Goal: Task Accomplishment & Management: Use online tool/utility

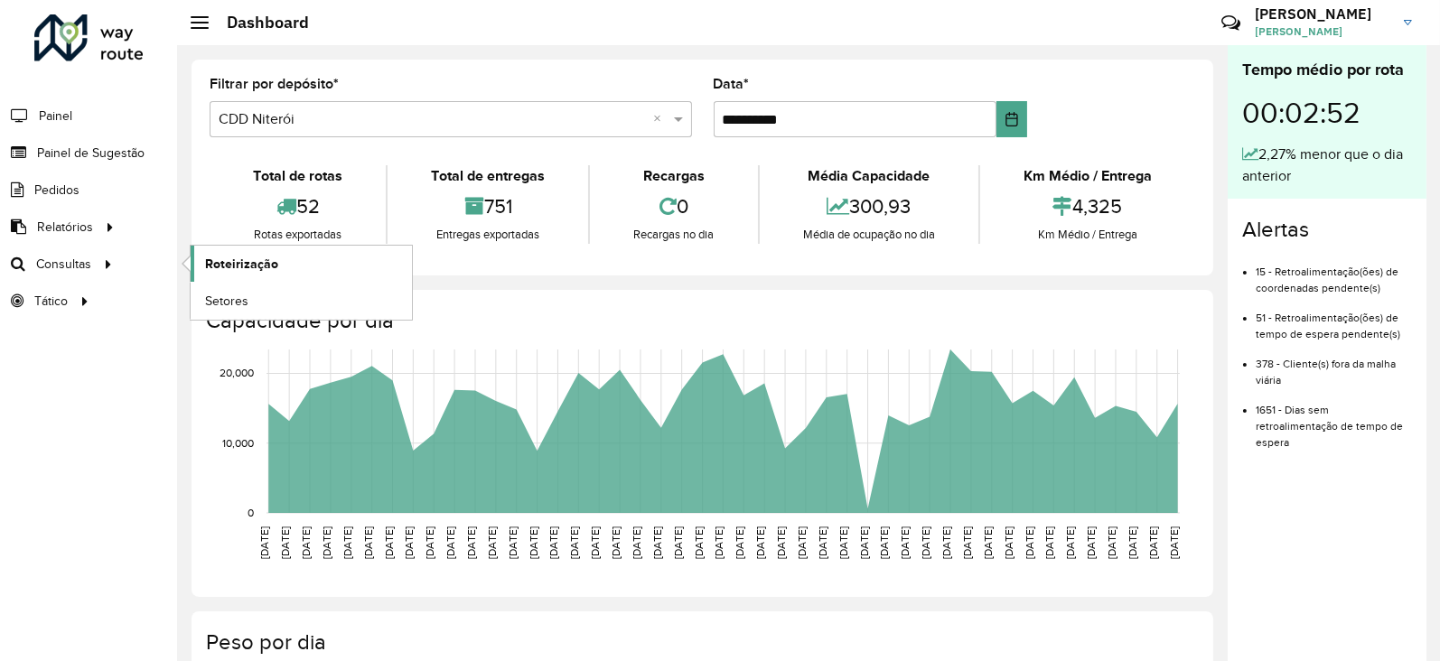
click at [232, 265] on span "Roteirização" at bounding box center [241, 264] width 73 height 19
click at [245, 262] on span "Roteirização" at bounding box center [241, 264] width 73 height 19
click at [244, 256] on span "Roteirização" at bounding box center [241, 264] width 73 height 19
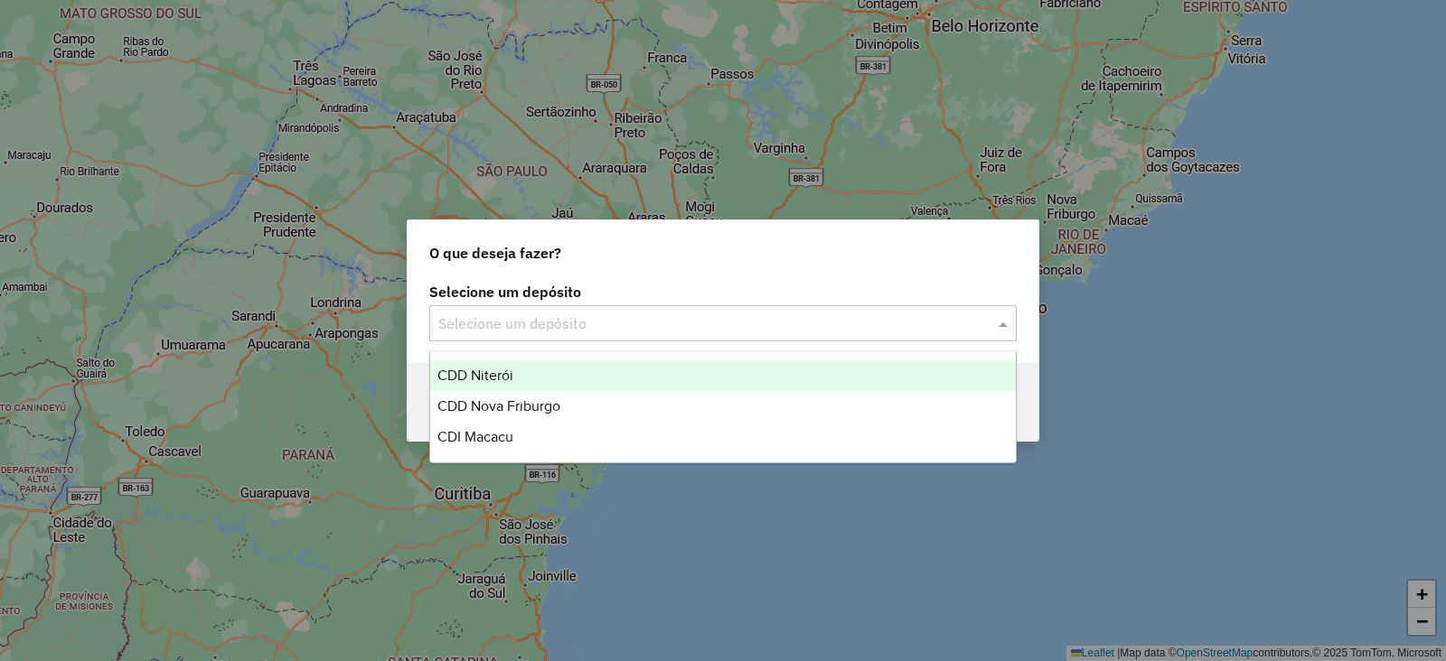
click at [530, 326] on input "text" at bounding box center [704, 325] width 533 height 22
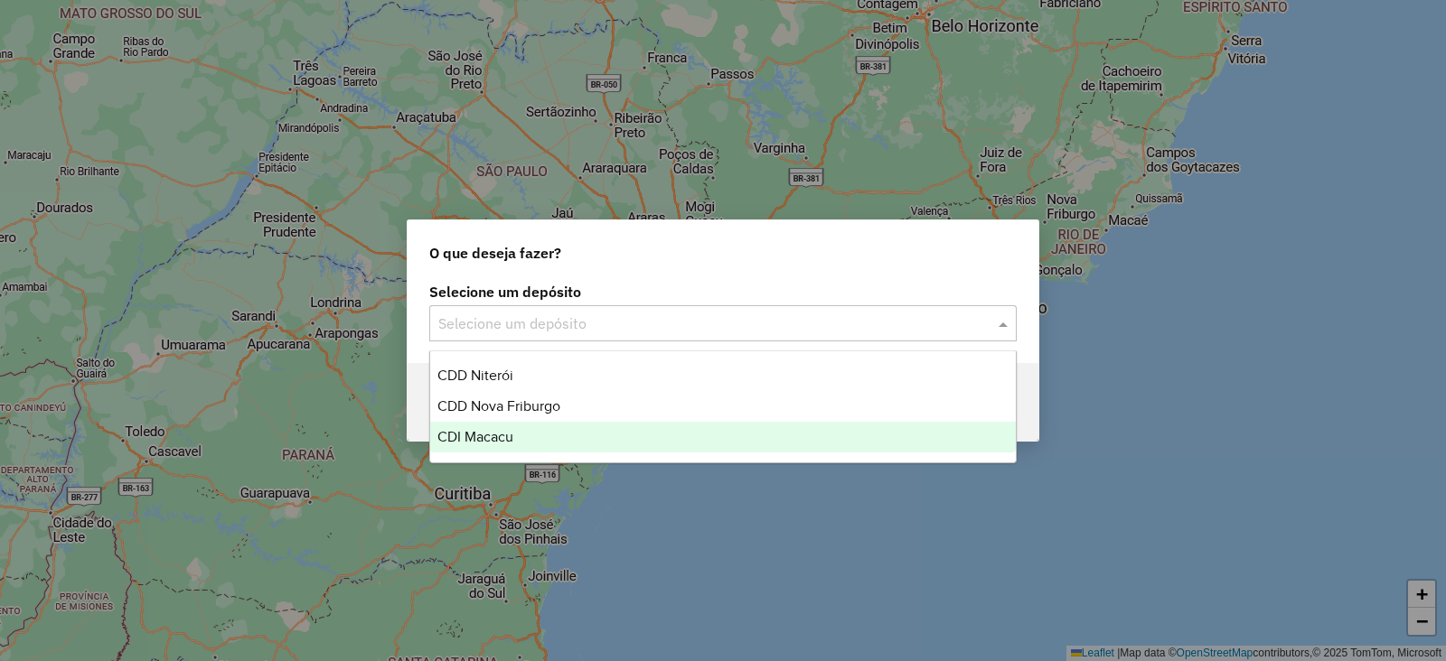
click at [503, 439] on span "CDI Macacu" at bounding box center [475, 436] width 76 height 15
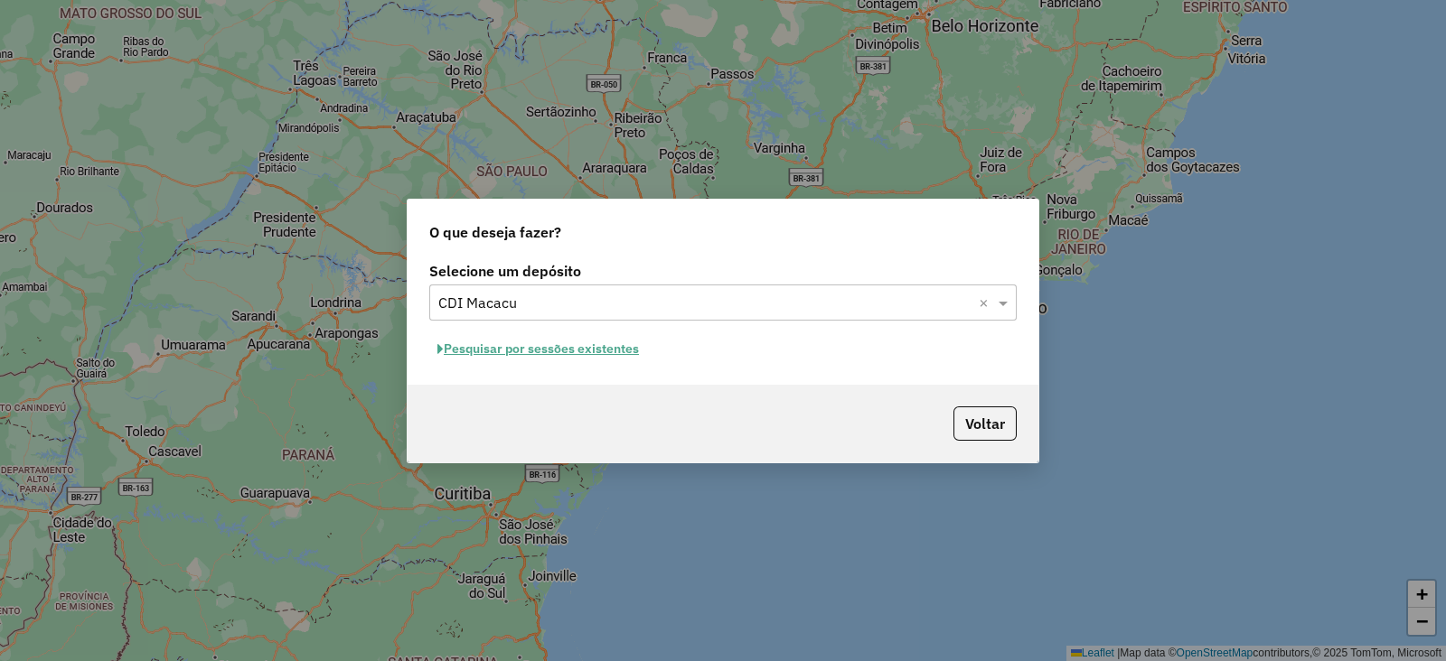
click at [558, 348] on button "Pesquisar por sessões existentes" at bounding box center [538, 349] width 218 height 28
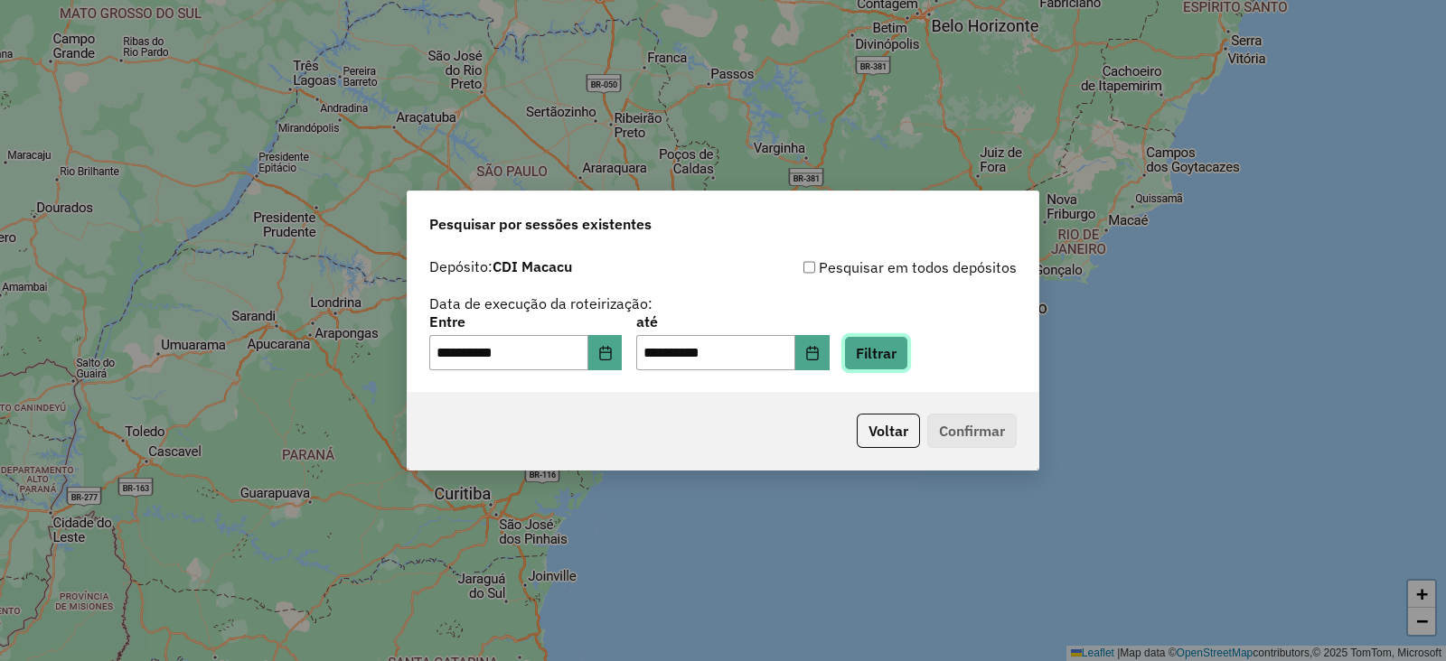
click at [899, 353] on button "Filtrar" at bounding box center [876, 353] width 64 height 34
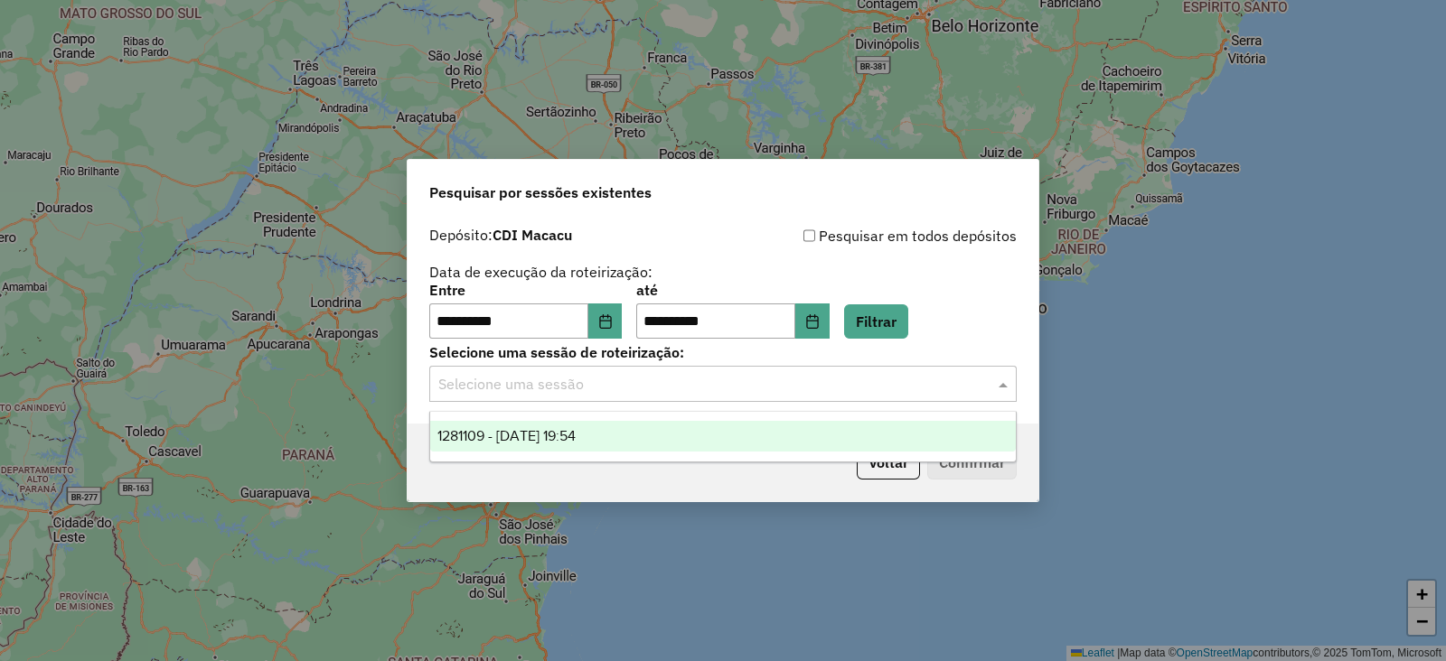
click at [600, 394] on input "text" at bounding box center [704, 385] width 533 height 22
drag, startPoint x: 590, startPoint y: 431, endPoint x: 715, endPoint y: 445, distance: 125.4
click at [576, 434] on span "1281109 - 23/09/2025 19:54" at bounding box center [506, 435] width 138 height 15
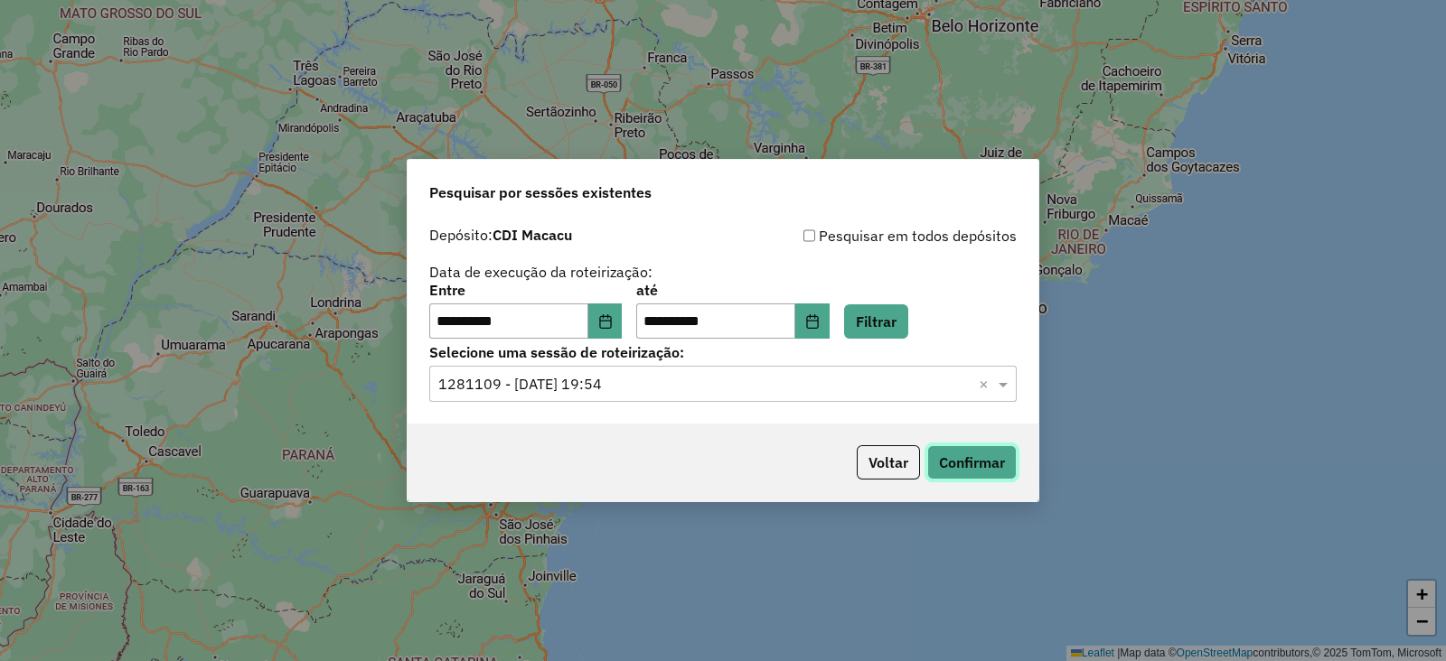
click at [961, 458] on button "Confirmar" at bounding box center [971, 462] width 89 height 34
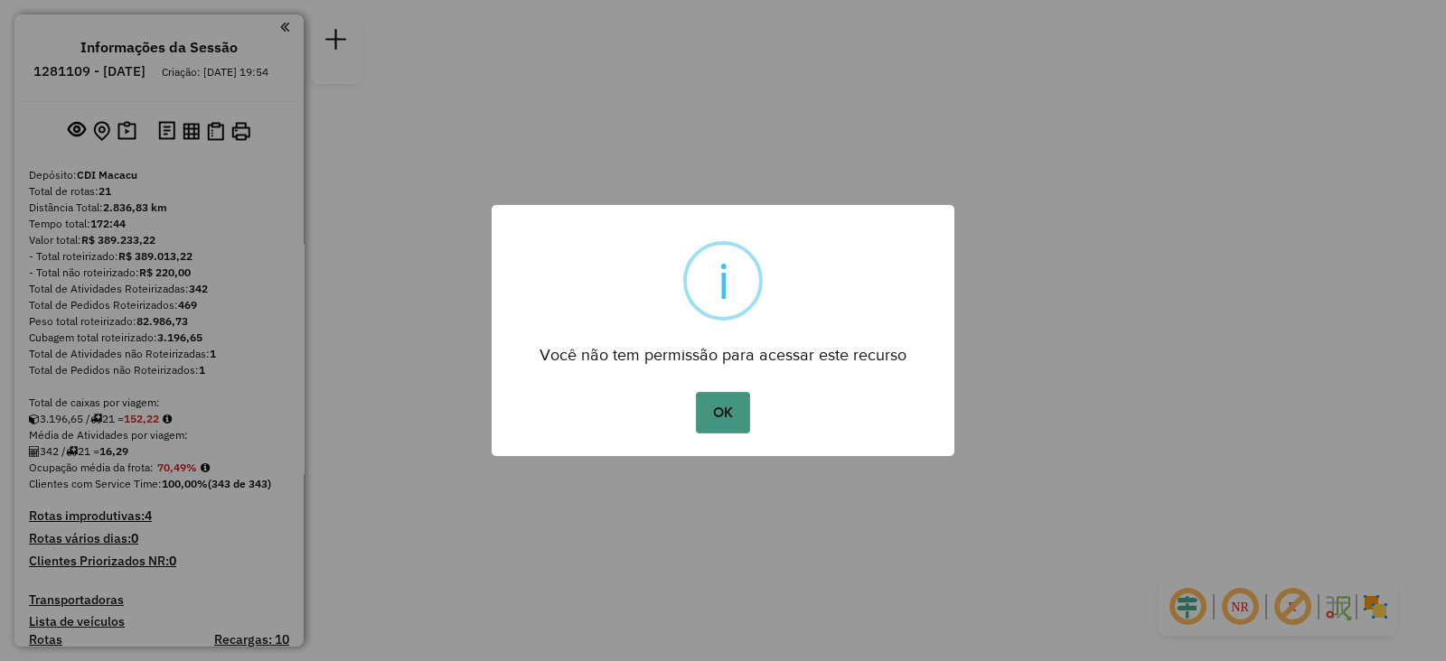
click at [726, 413] on button "OK" at bounding box center [722, 413] width 53 height 42
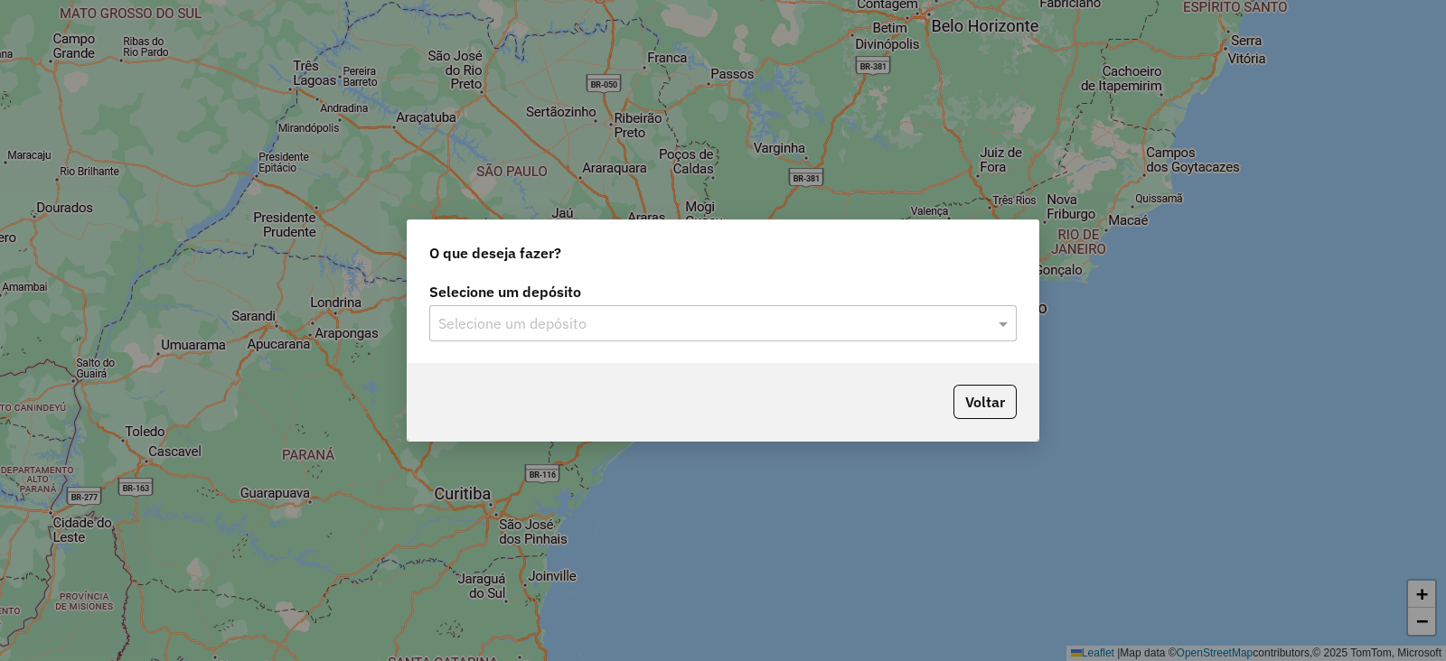
click at [558, 317] on input "text" at bounding box center [704, 325] width 533 height 22
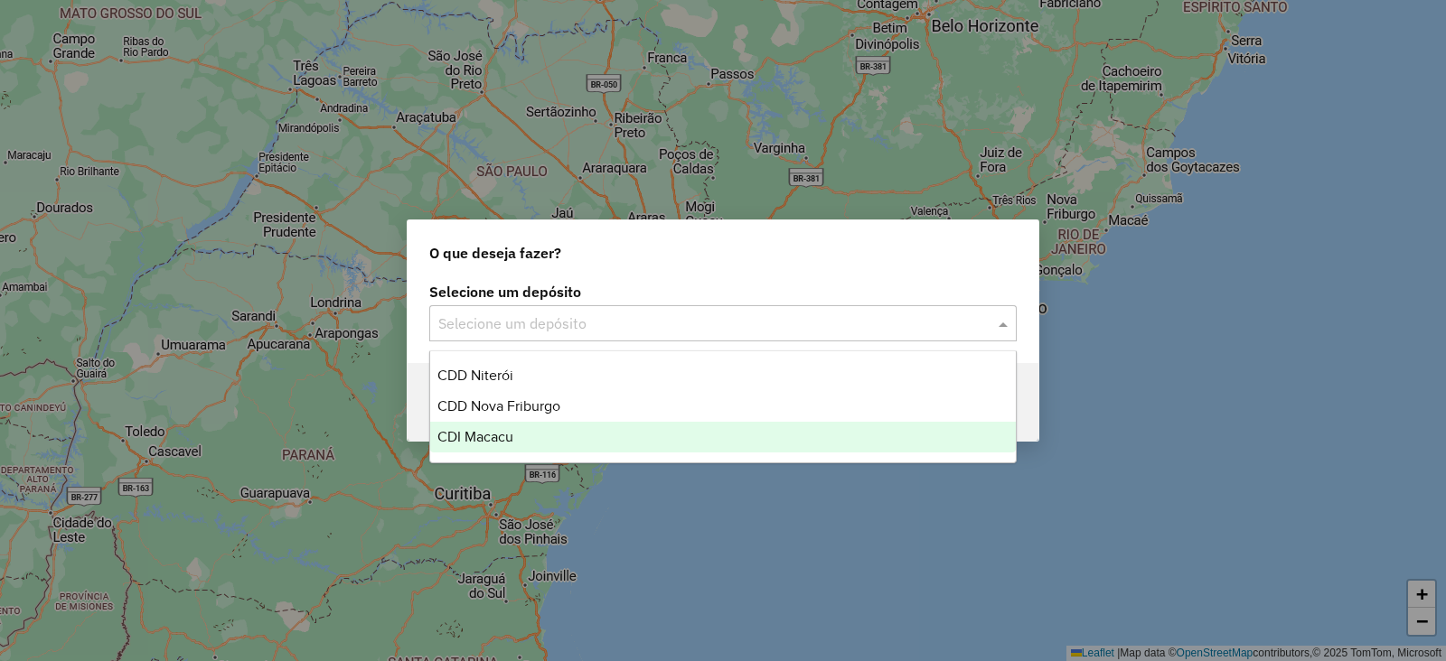
click at [524, 429] on div "CDI Macacu" at bounding box center [723, 437] width 586 height 31
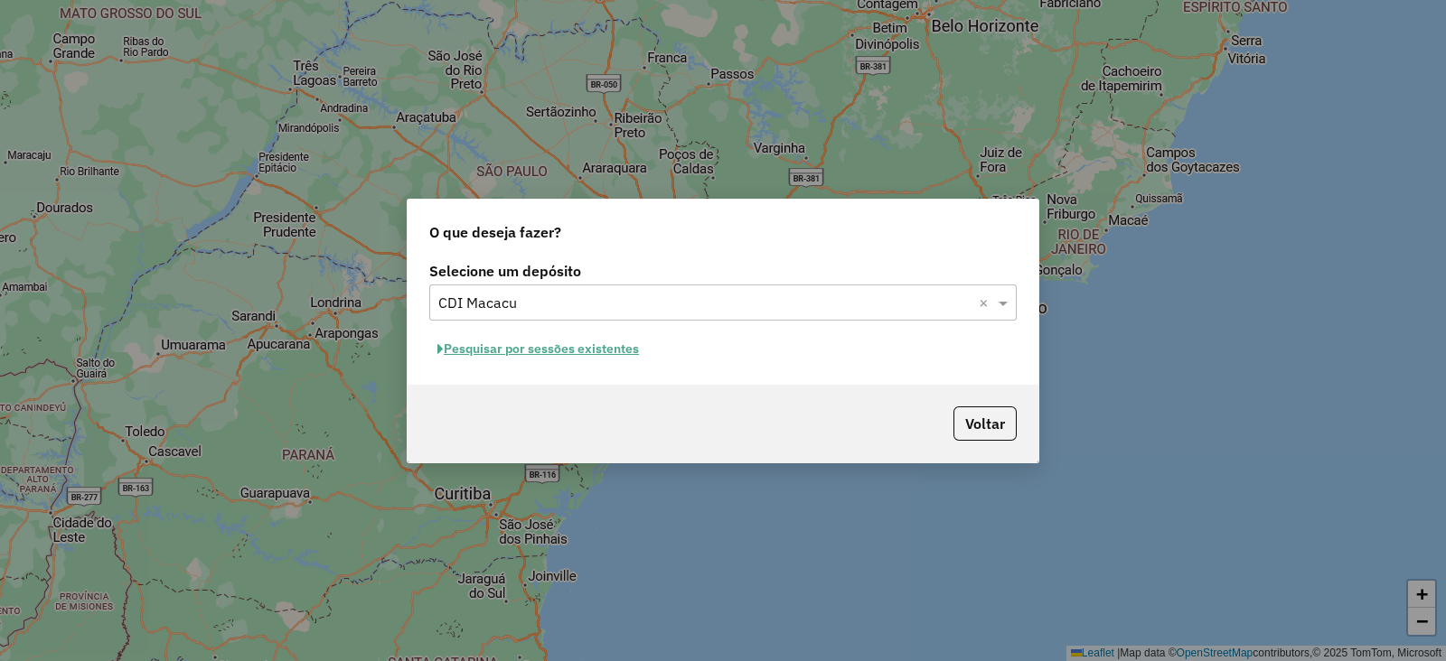
click at [503, 345] on button "Pesquisar por sessões existentes" at bounding box center [538, 349] width 218 height 28
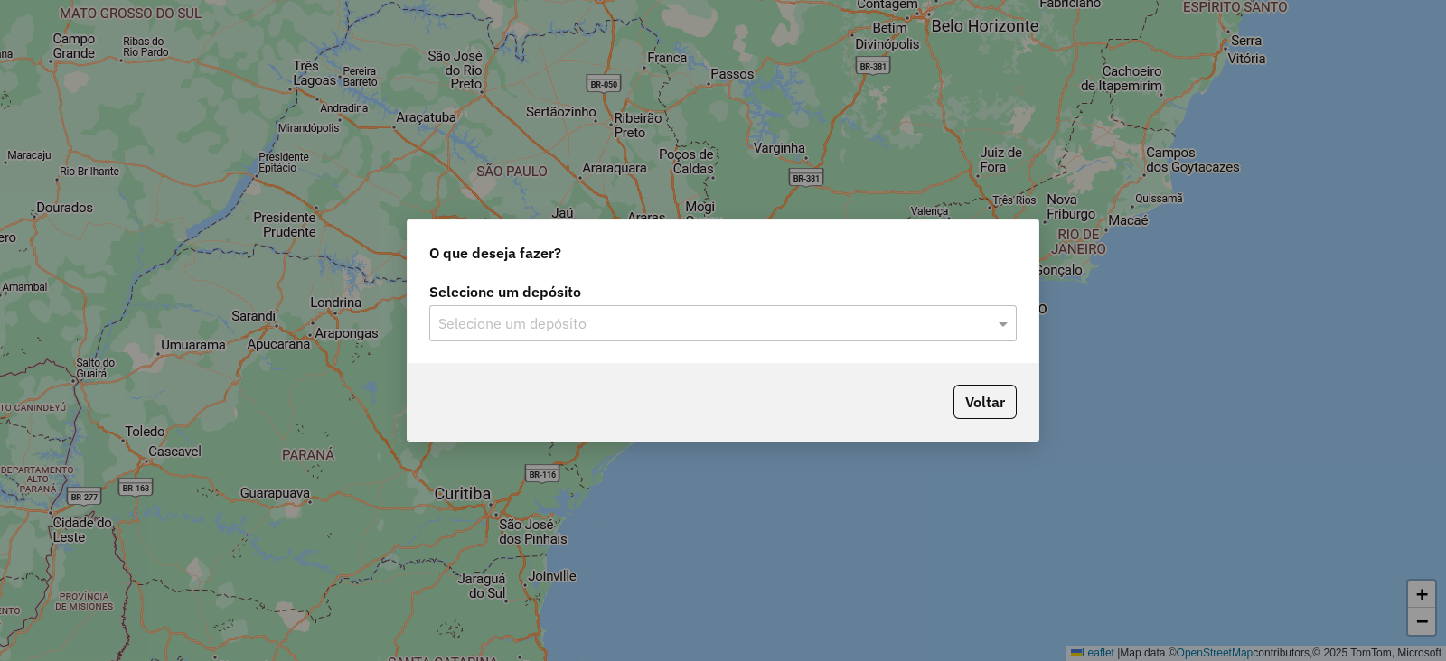
click at [576, 323] on input "text" at bounding box center [704, 325] width 533 height 22
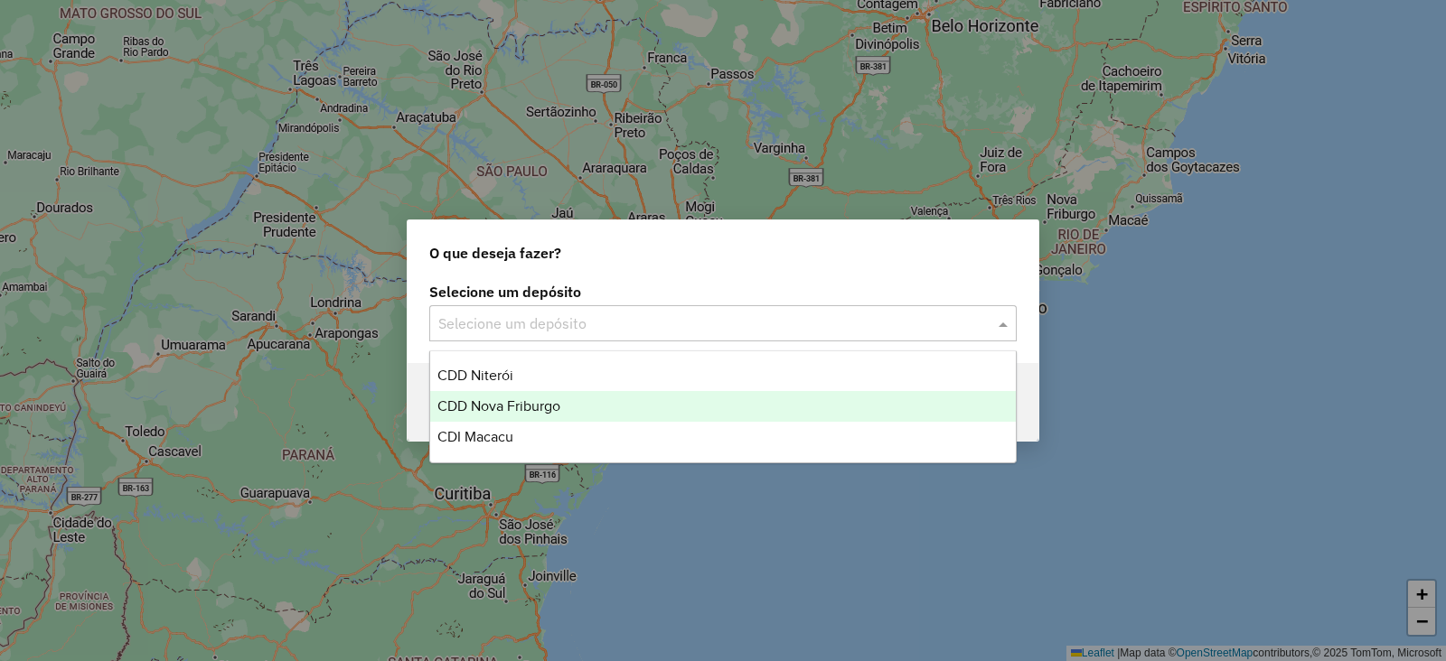
click at [494, 411] on span "CDD Nova Friburgo" at bounding box center [498, 405] width 123 height 15
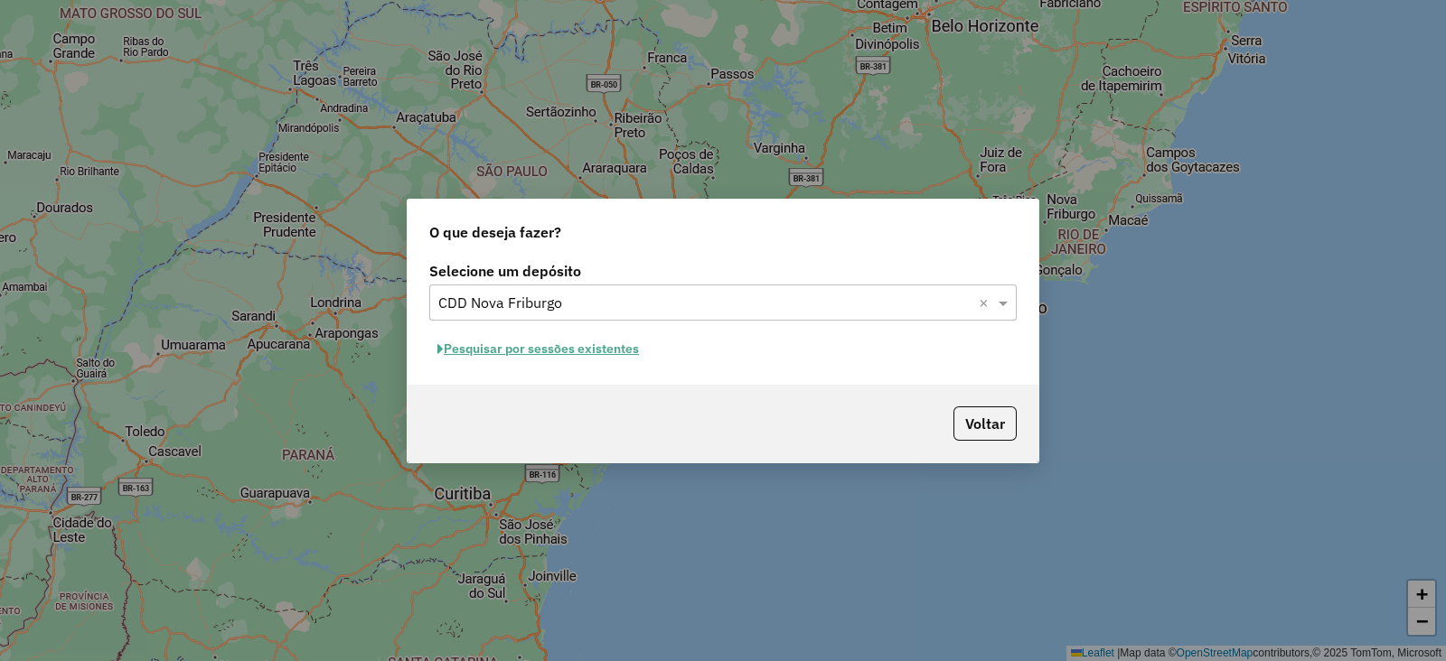
click at [521, 346] on button "Pesquisar por sessões existentes" at bounding box center [538, 349] width 218 height 28
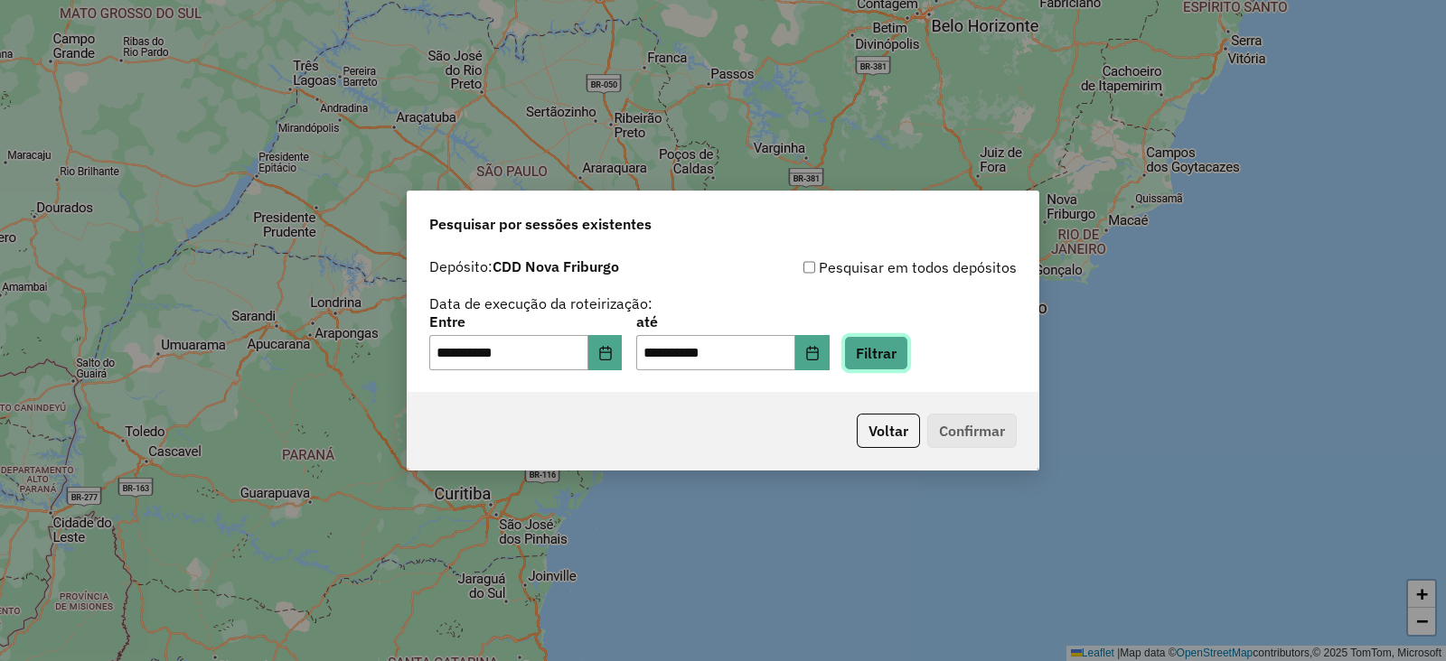
click at [904, 344] on button "Filtrar" at bounding box center [876, 353] width 64 height 34
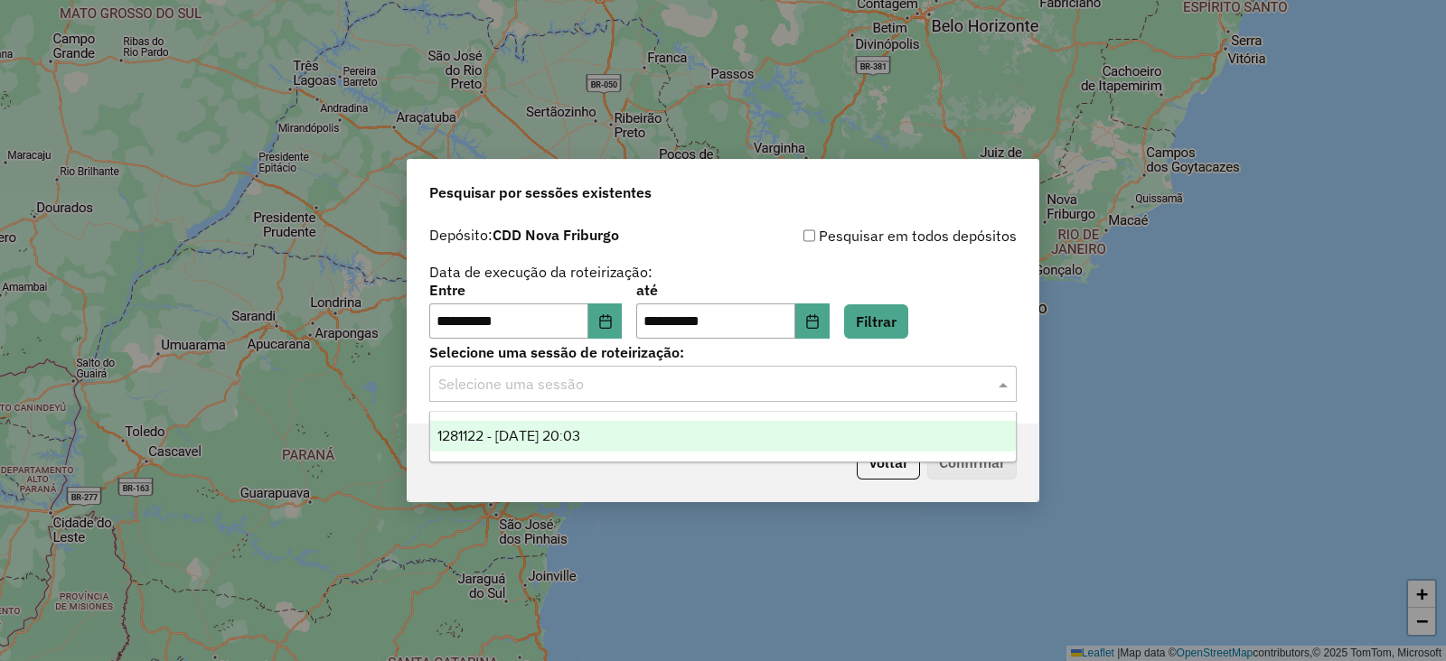
click at [582, 382] on input "text" at bounding box center [704, 385] width 533 height 22
drag, startPoint x: 575, startPoint y: 427, endPoint x: 590, endPoint y: 428, distance: 15.4
click at [576, 428] on span "1281122 - 23/09/2025 20:03" at bounding box center [508, 435] width 143 height 15
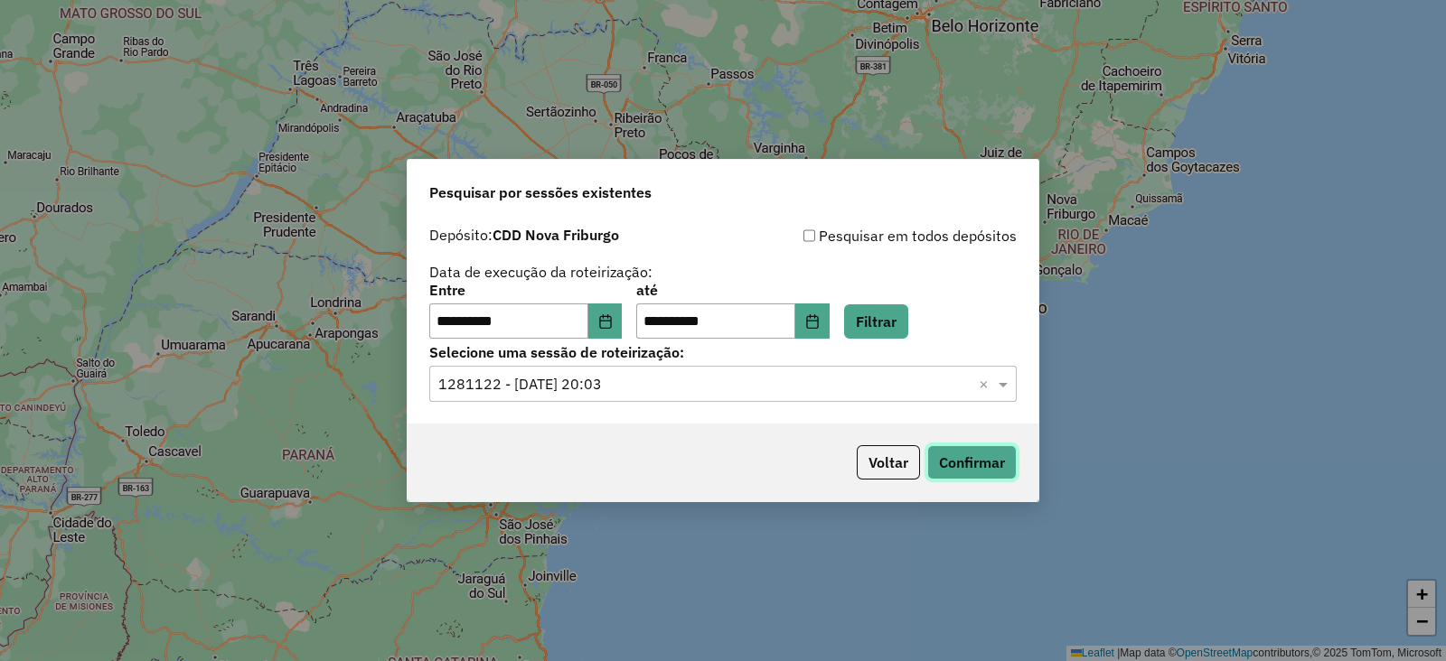
click at [955, 457] on button "Confirmar" at bounding box center [971, 462] width 89 height 34
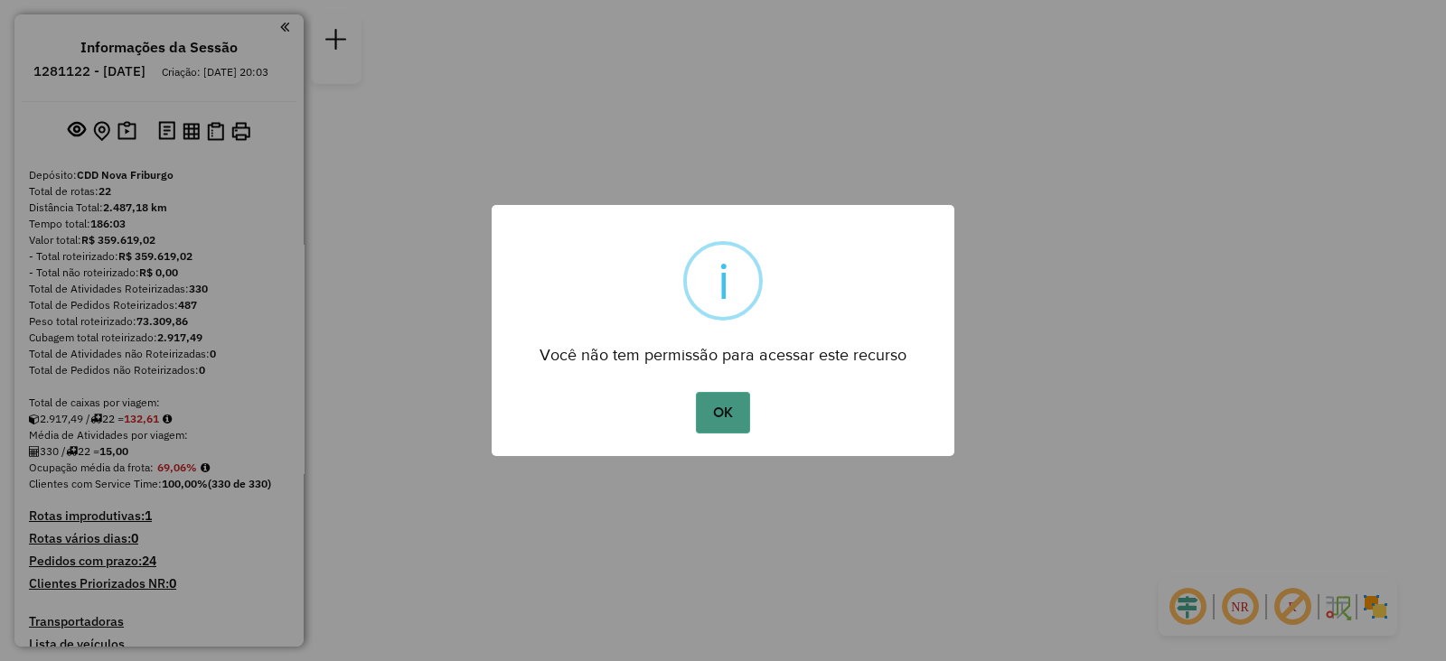
click at [708, 409] on button "OK" at bounding box center [722, 413] width 53 height 42
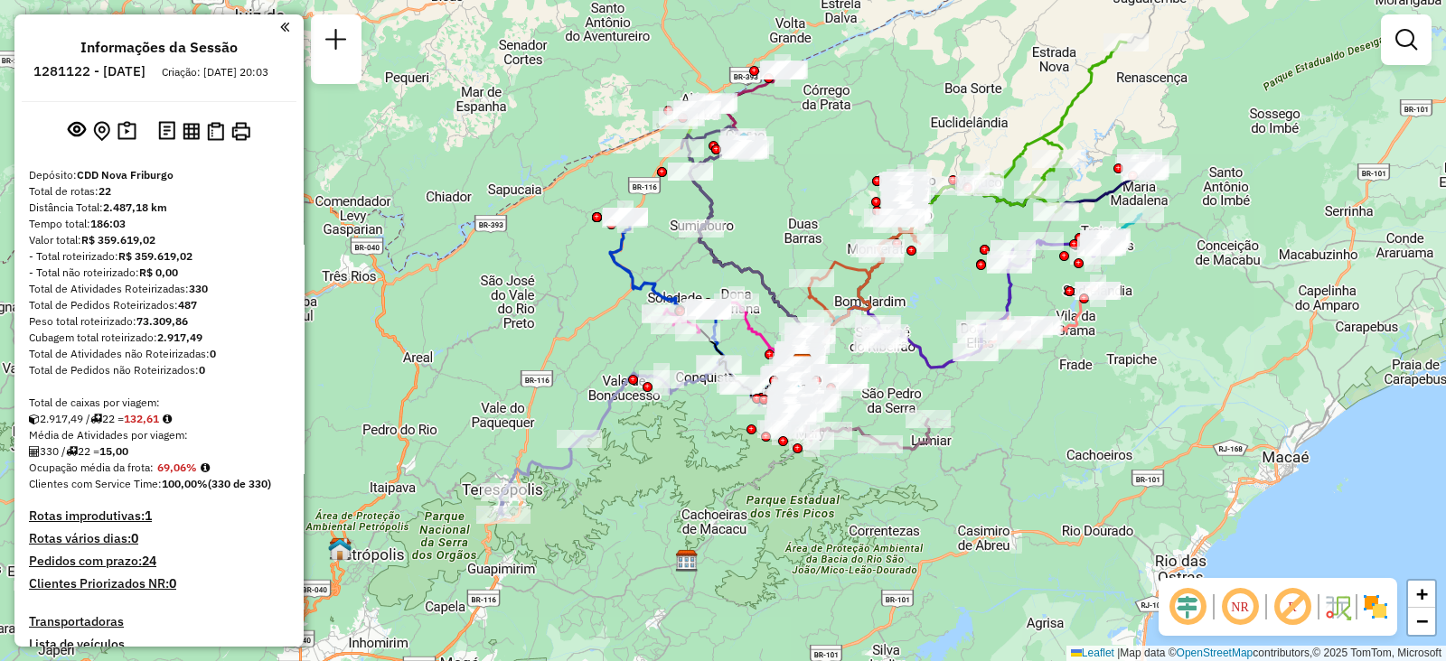
drag, startPoint x: 792, startPoint y: 490, endPoint x: 871, endPoint y: 524, distance: 86.6
click at [871, 524] on div "Janela de atendimento Grade de atendimento Capacidade Transportadoras Veículos …" at bounding box center [723, 330] width 1446 height 661
select select "**********"
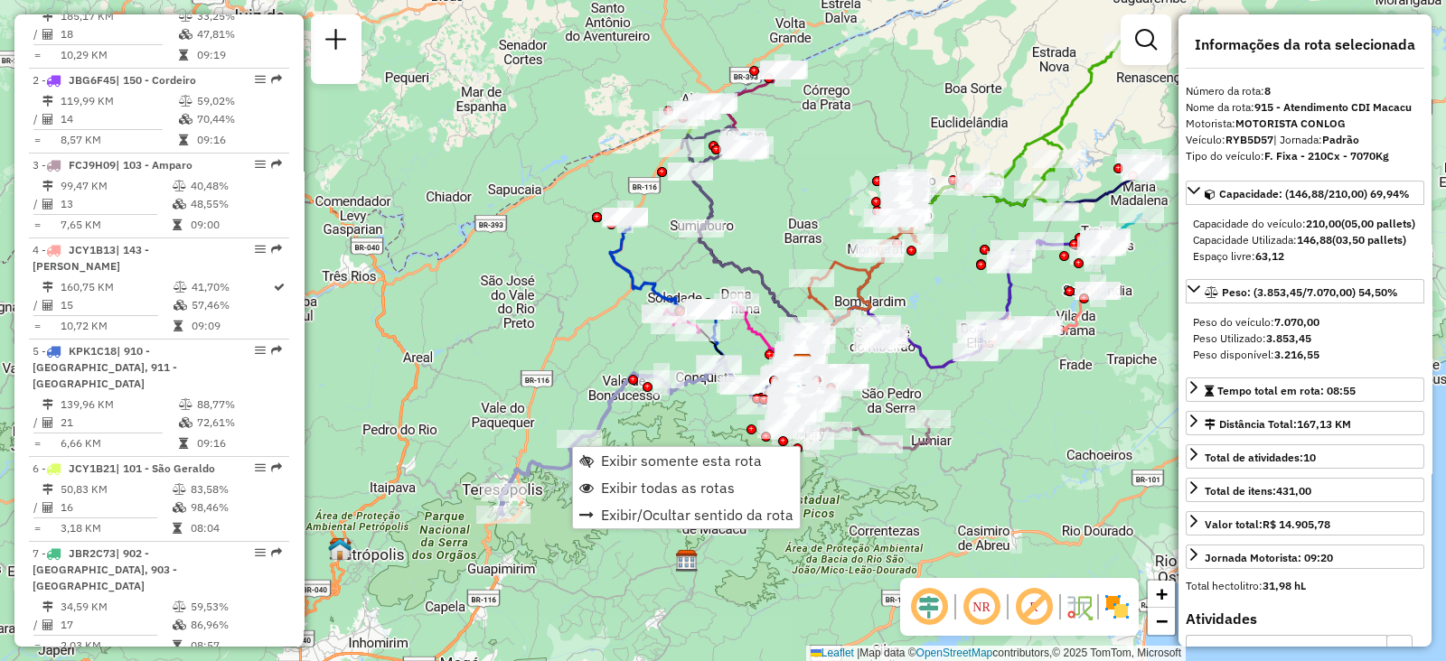
scroll to position [1387, 0]
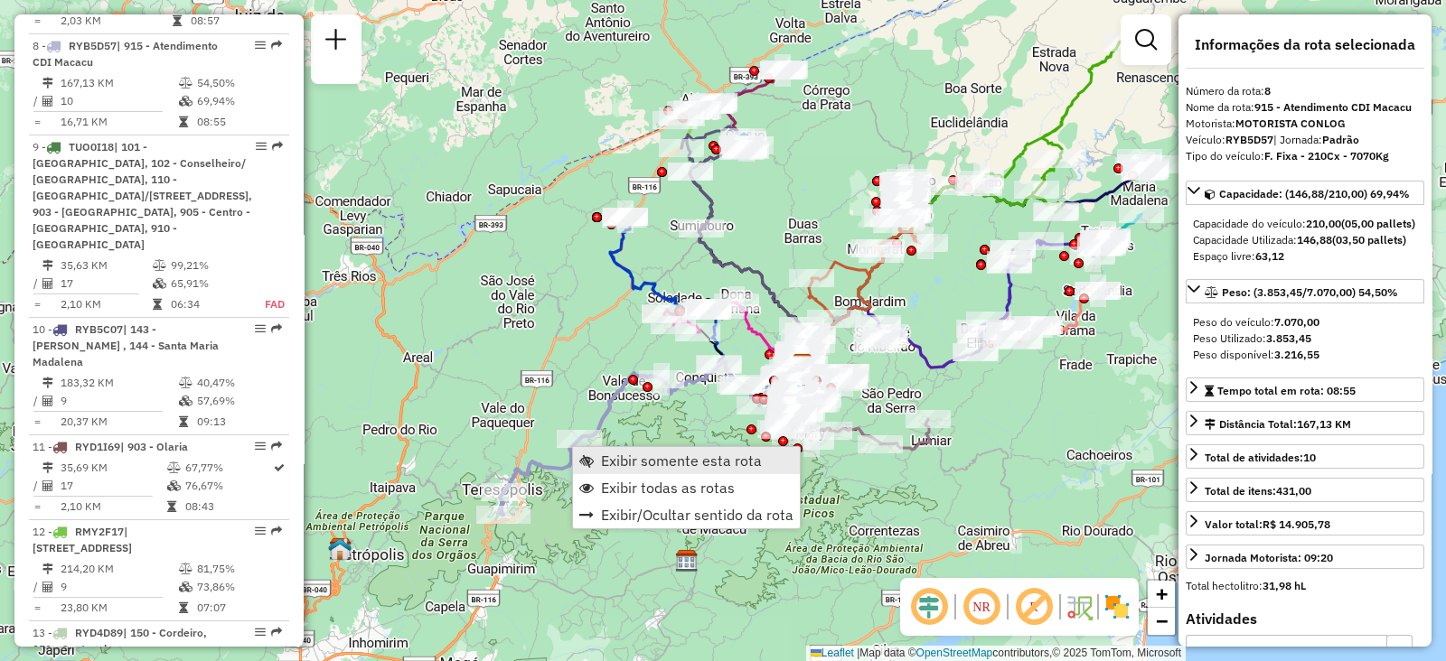
click at [614, 454] on span "Exibir somente esta rota" at bounding box center [681, 461] width 161 height 14
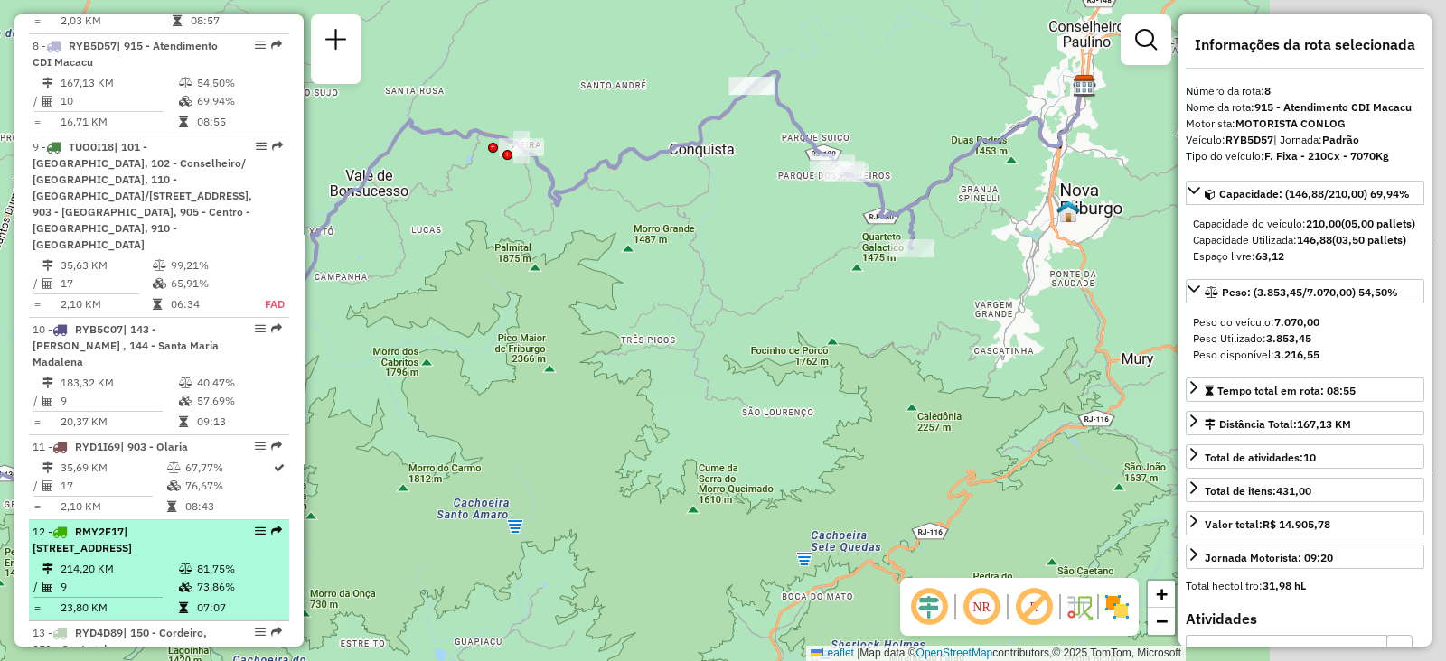
drag, startPoint x: 608, startPoint y: 409, endPoint x: 280, endPoint y: 454, distance: 331.0
click at [280, 454] on hb-router-mapa "Informações da Sessão 1281122 - [DATE] Criação: [DATE] 20:03 Depósito: CDD Nova…" at bounding box center [723, 330] width 1446 height 661
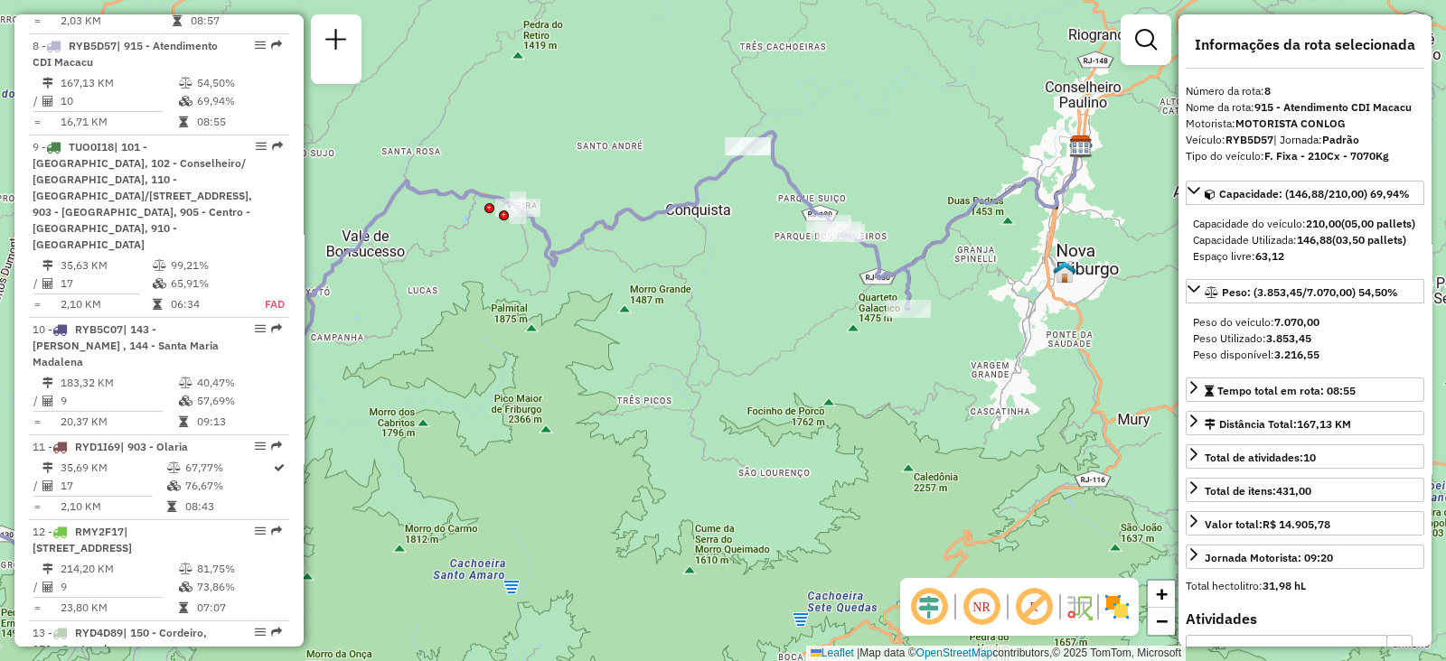
drag, startPoint x: 702, startPoint y: 298, endPoint x: 1046, endPoint y: 339, distance: 346.7
click at [1046, 339] on div "Janela de atendimento Grade de atendimento Capacidade Transportadoras Veículos …" at bounding box center [723, 330] width 1446 height 661
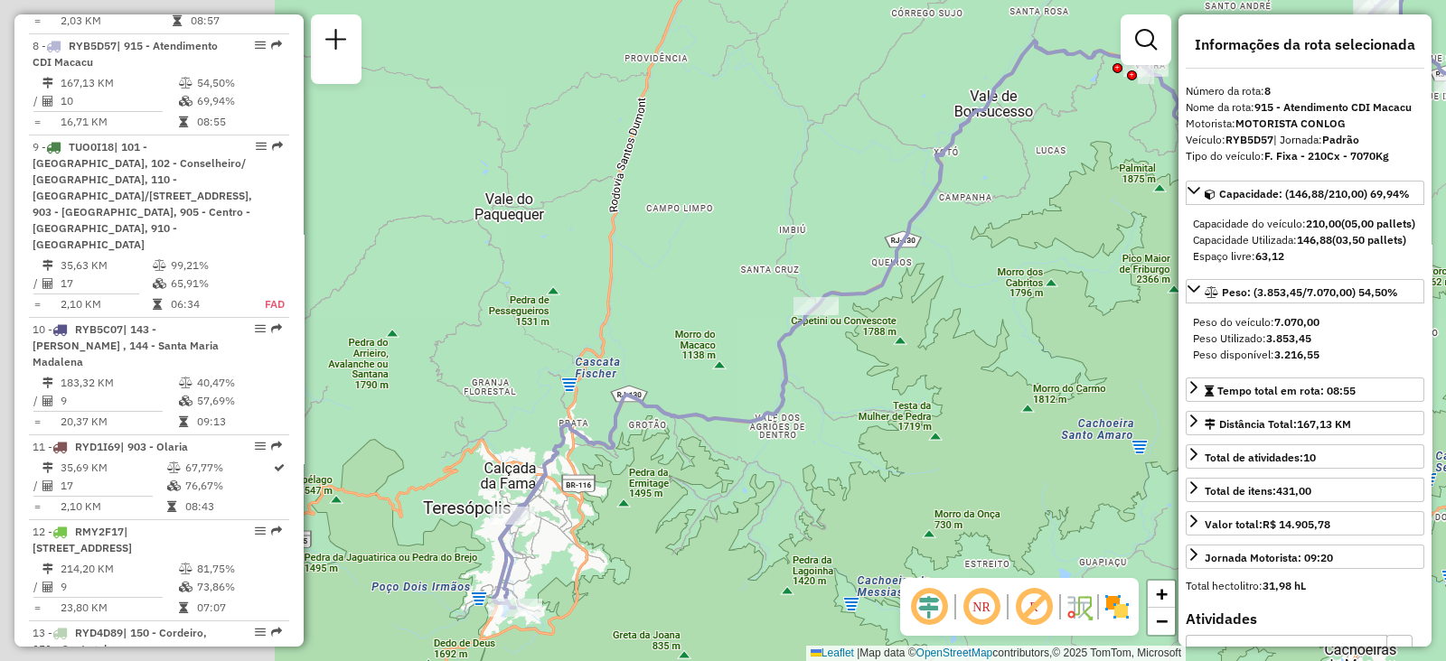
drag, startPoint x: 852, startPoint y: 382, endPoint x: 923, endPoint y: 312, distance: 99.7
click at [1208, 249] on hb-router-mapa "Informações da Sessão 1281122 - [DATE] Criação: [DATE] 20:03 Depósito: CDD Nova…" at bounding box center [723, 330] width 1446 height 661
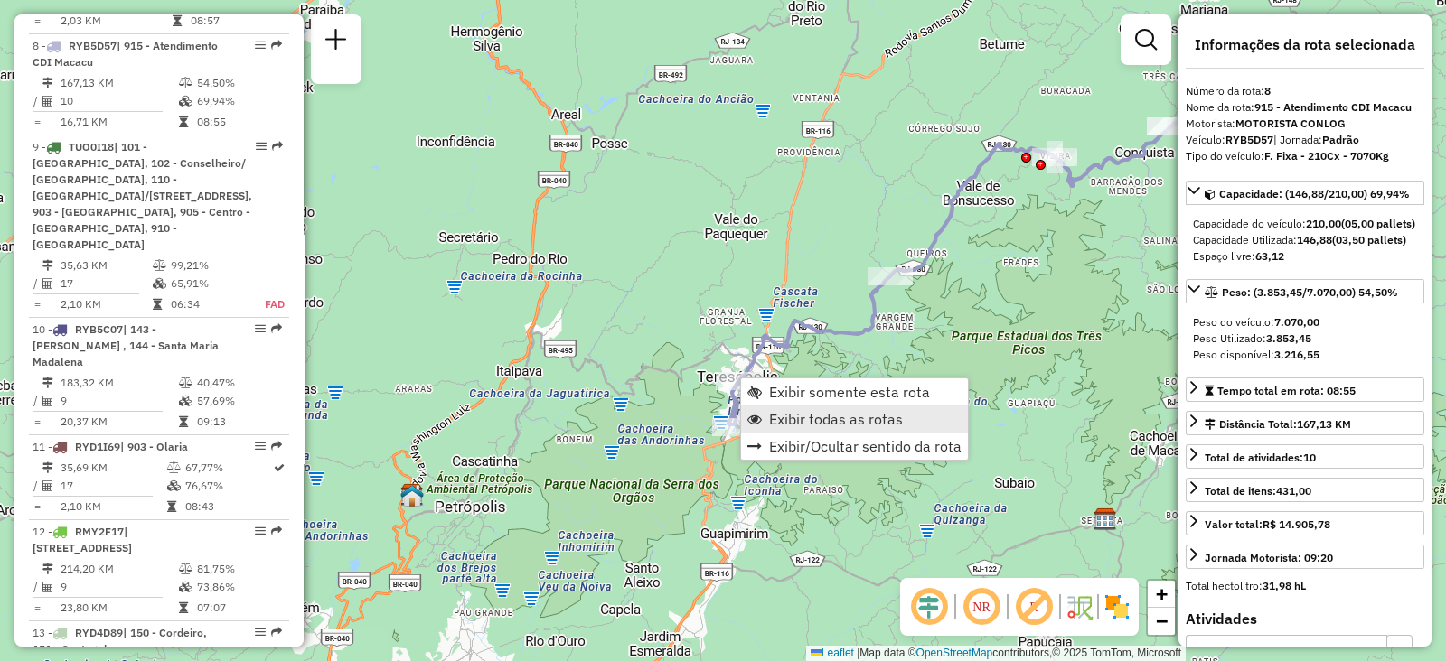
click at [800, 422] on span "Exibir todas as rotas" at bounding box center [836, 419] width 134 height 14
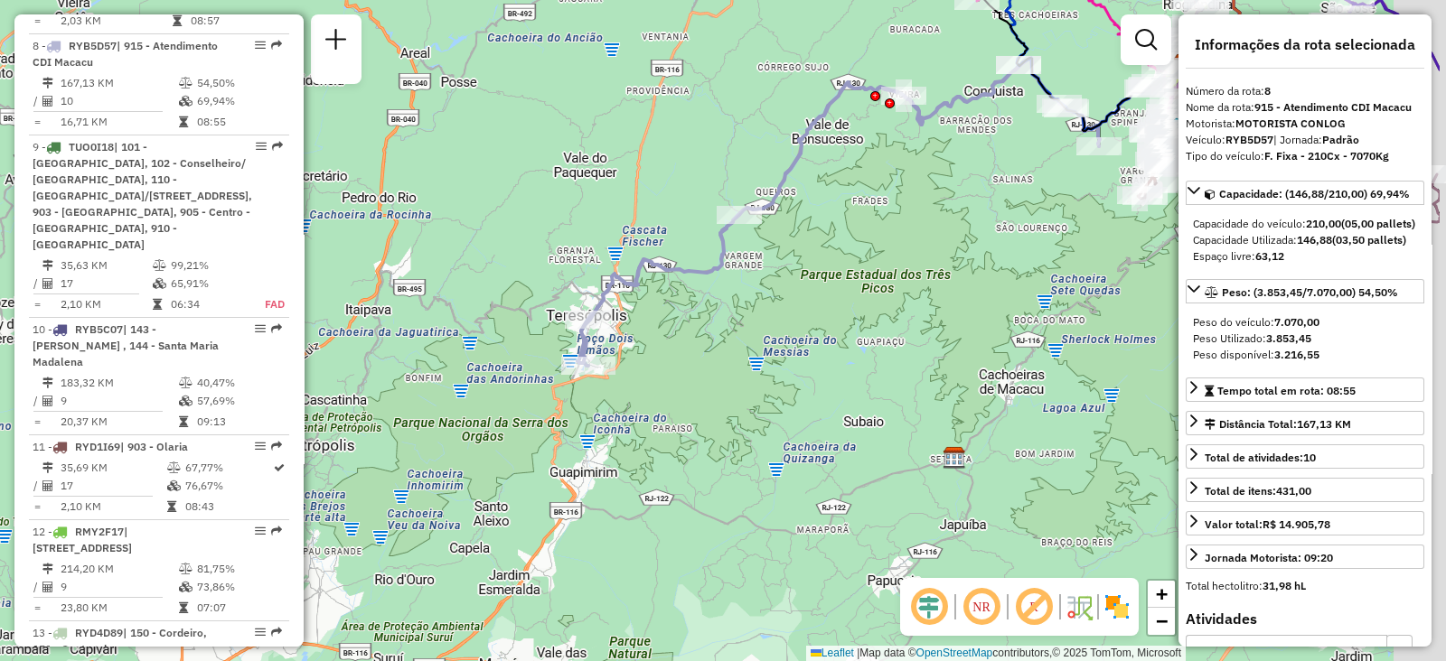
drag, startPoint x: 792, startPoint y: 461, endPoint x: 638, endPoint y: 382, distance: 172.6
click at [637, 396] on div "Janela de atendimento Grade de atendimento Capacidade Transportadoras Veículos …" at bounding box center [723, 330] width 1446 height 661
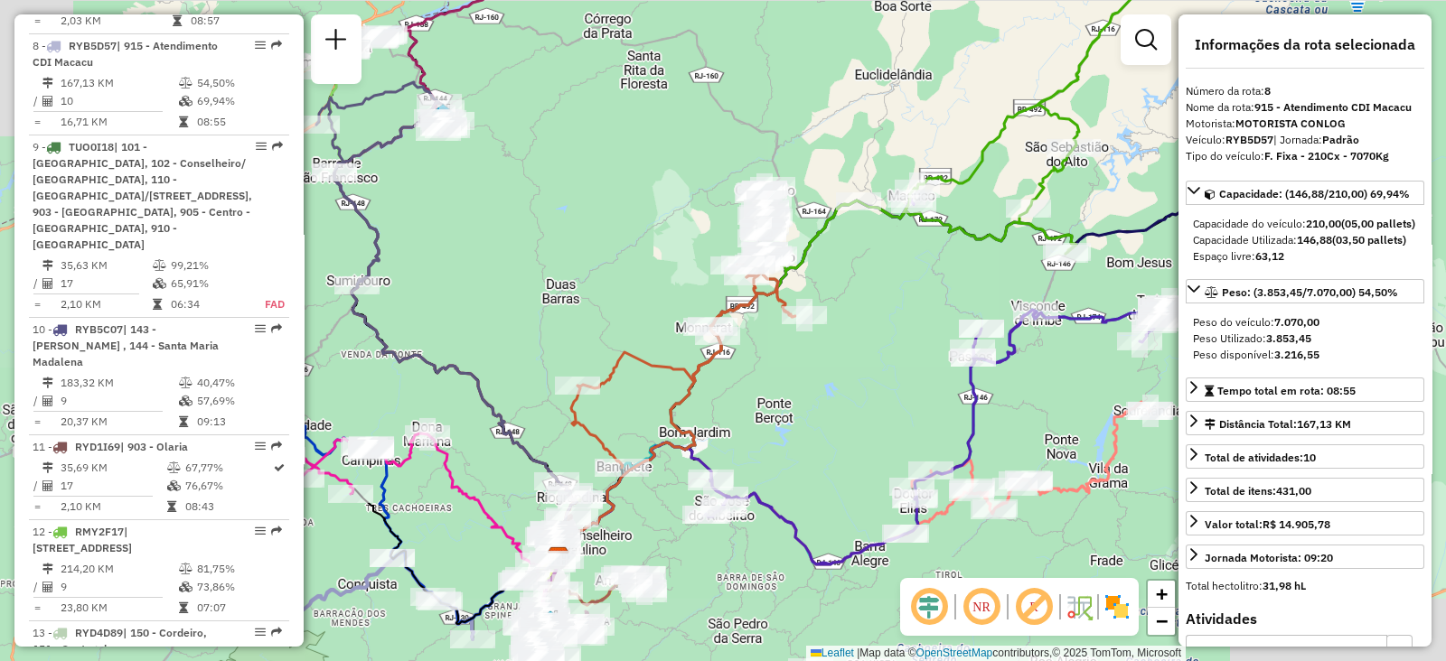
drag, startPoint x: 745, startPoint y: 422, endPoint x: 881, endPoint y: 337, distance: 160.0
click at [881, 336] on div "Janela de atendimento Grade de atendimento Capacidade Transportadoras Veículos …" at bounding box center [723, 330] width 1446 height 661
